Goal: Task Accomplishment & Management: Use online tool/utility

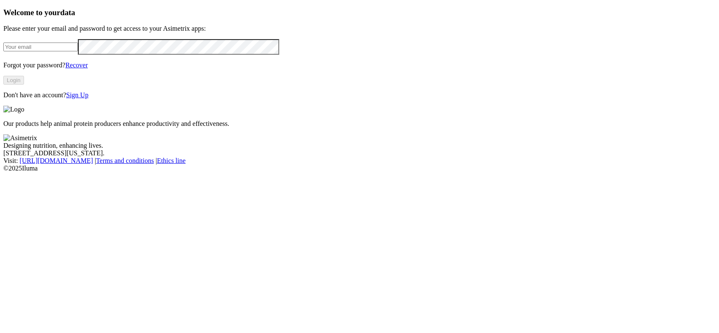
type input "[EMAIL_ADDRESS][DOMAIN_NAME]"
click at [24, 85] on button "Login" at bounding box center [13, 80] width 21 height 9
